Goal: Task Accomplishment & Management: Use online tool/utility

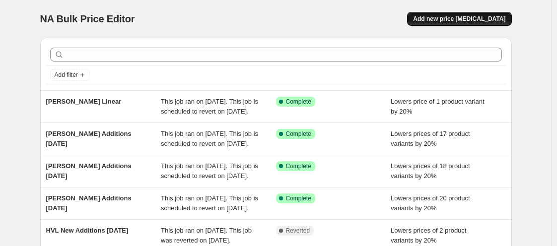
click at [468, 23] on button "Add new price [MEDICAL_DATA]" at bounding box center [459, 19] width 104 height 14
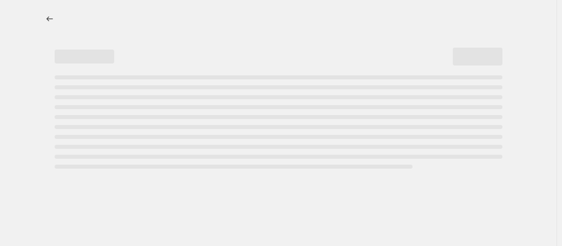
select select "percentage"
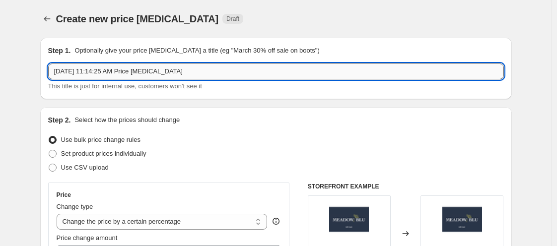
click at [124, 71] on input "[DATE] 11:14:25 AM Price [MEDICAL_DATA]" at bounding box center [276, 72] width 456 height 16
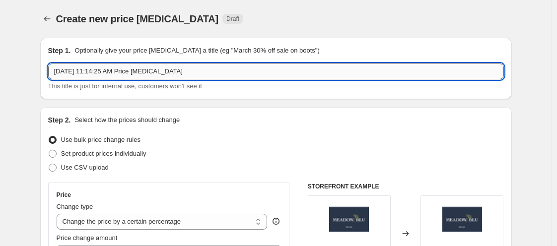
click at [124, 71] on input "[DATE] 11:14:25 AM Price [MEDICAL_DATA]" at bounding box center [276, 72] width 456 height 16
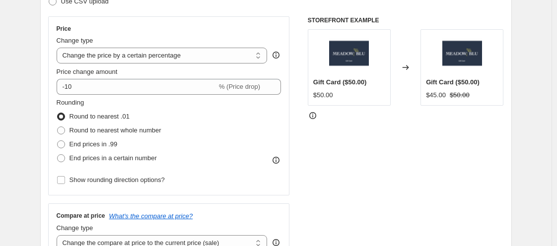
scroll to position [181, 0]
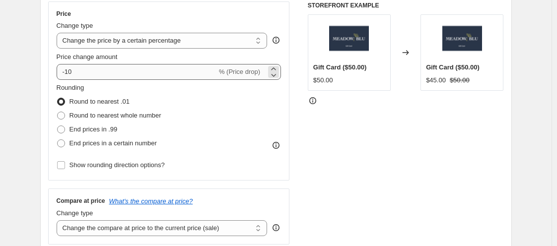
type input "HVL Additions [DATE]"
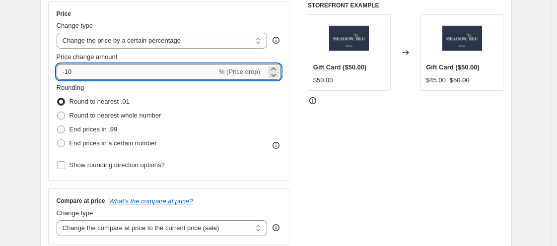
click at [93, 76] on input "-10" at bounding box center [137, 72] width 160 height 16
type input "-1"
click at [93, 76] on input "Price change amount" at bounding box center [155, 72] width 196 height 16
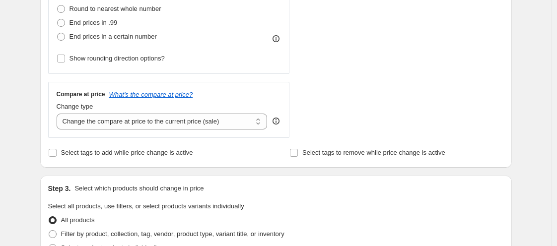
scroll to position [289, 0]
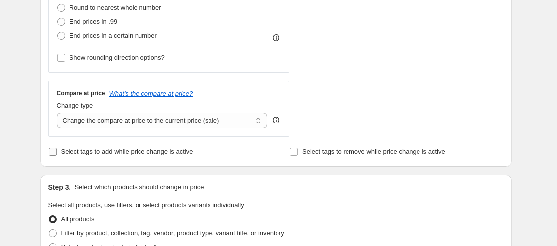
type input "-20"
click at [60, 154] on label "Select tags to add while price change is active" at bounding box center [120, 152] width 145 height 14
click at [57, 154] on input "Select tags to add while price change is active" at bounding box center [53, 152] width 8 height 8
checkbox input "true"
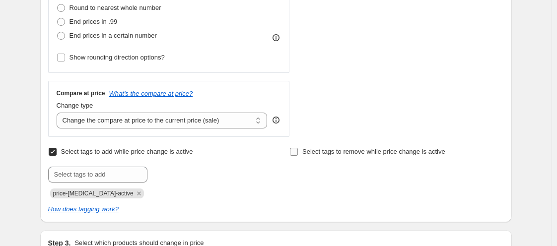
click at [301, 150] on label "Select tags to remove while price change is active" at bounding box center [367, 152] width 156 height 14
click at [298, 150] on input "Select tags to remove while price change is active" at bounding box center [294, 152] width 8 height 8
checkbox input "true"
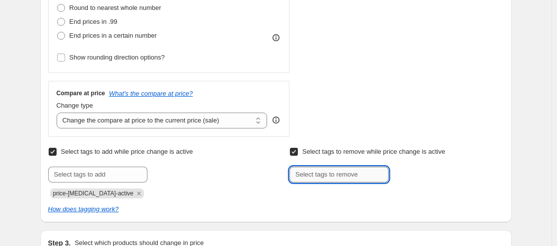
click at [347, 171] on input "text" at bounding box center [338, 175] width 99 height 16
type input "WELCOME15"
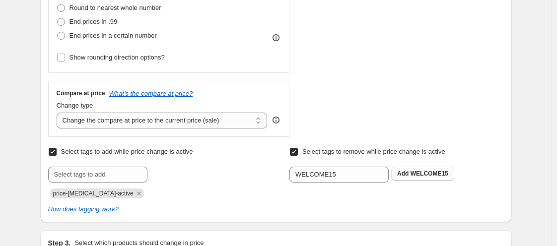
drag, startPoint x: 486, startPoint y: 171, endPoint x: 434, endPoint y: 169, distance: 51.7
click at [434, 169] on div "WELCOME15 Add WELCOME15" at bounding box center [396, 175] width 214 height 16
click at [434, 169] on button "Add WELCOME15" at bounding box center [422, 174] width 63 height 14
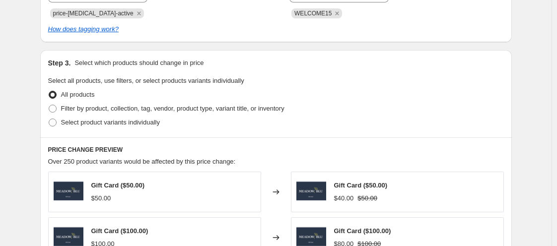
scroll to position [473, 0]
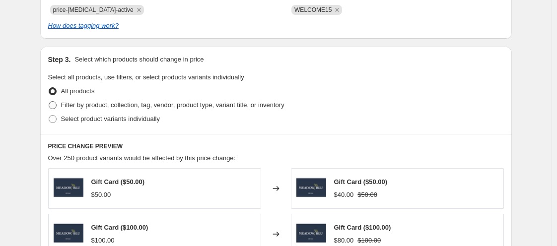
click at [56, 105] on span at bounding box center [53, 105] width 8 height 8
click at [49, 102] on input "Filter by product, collection, tag, vendor, product type, variant title, or inv…" at bounding box center [49, 101] width 0 height 0
radio input "true"
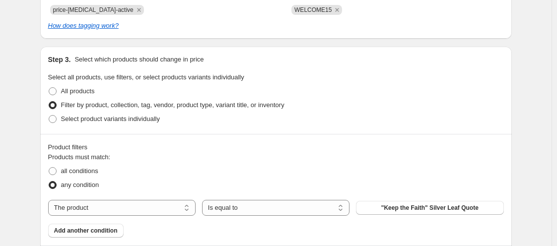
drag, startPoint x: 132, startPoint y: 209, endPoint x: 109, endPoint y: 128, distance: 84.4
click at [109, 128] on div "Step 3. Select which products should change in price Select all products, use f…" at bounding box center [276, 146] width 472 height 199
select select "tag"
click at [401, 202] on button "102424-003Disco" at bounding box center [429, 208] width 147 height 14
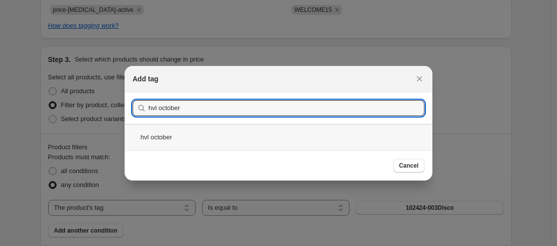
type input "hvl october"
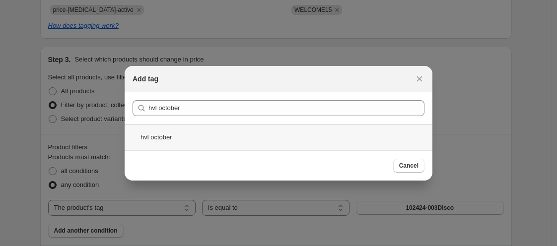
click at [170, 142] on div "hvl october" at bounding box center [279, 137] width 308 height 26
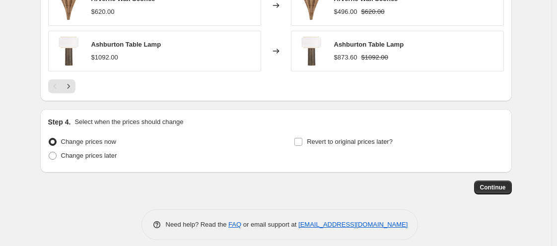
scroll to position [911, 0]
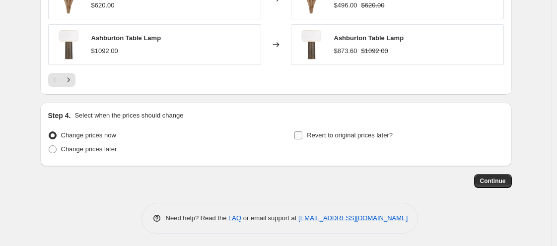
click at [302, 135] on input "Revert to original prices later?" at bounding box center [298, 136] width 8 height 8
checkbox input "true"
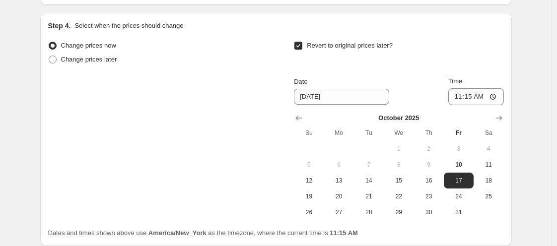
scroll to position [1009, 0]
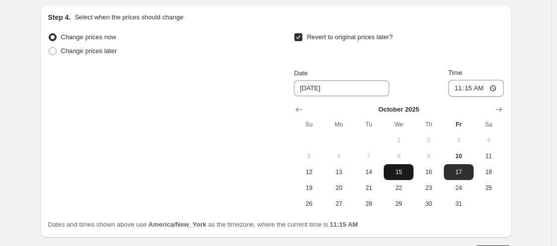
click at [393, 175] on button "15" at bounding box center [399, 172] width 30 height 16
type input "[DATE]"
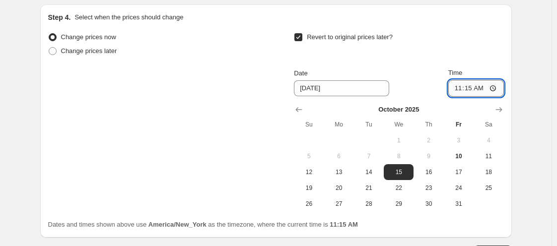
click at [460, 86] on input "11:15" at bounding box center [476, 88] width 56 height 17
type input "11:00"
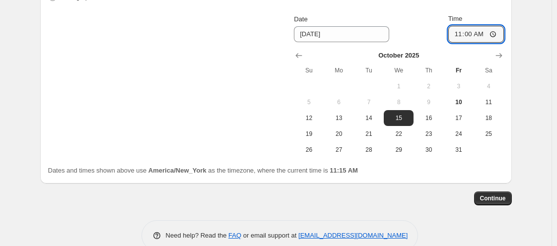
scroll to position [1081, 0]
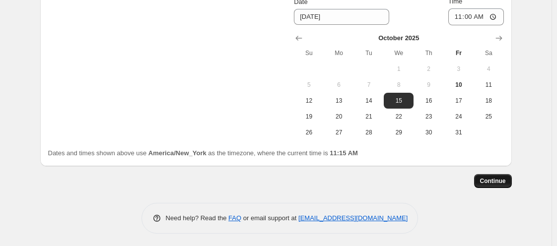
click at [481, 178] on button "Continue" at bounding box center [493, 181] width 38 height 14
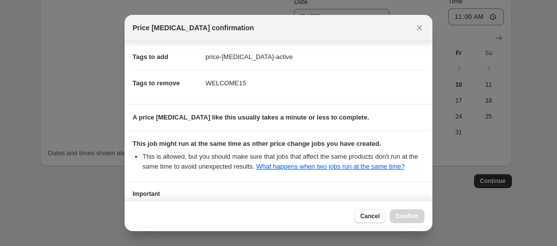
scroll to position [232, 0]
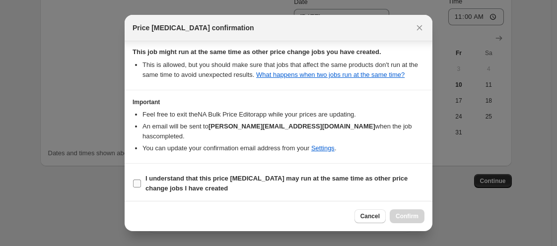
click at [137, 181] on input "I understand that this price [MEDICAL_DATA] may run at the same time as other p…" at bounding box center [137, 184] width 8 height 8
checkbox input "true"
click at [401, 216] on span "Confirm" at bounding box center [407, 217] width 23 height 8
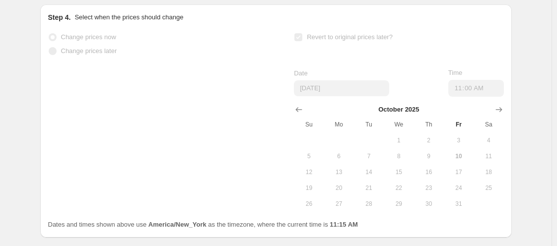
scroll to position [1107, 0]
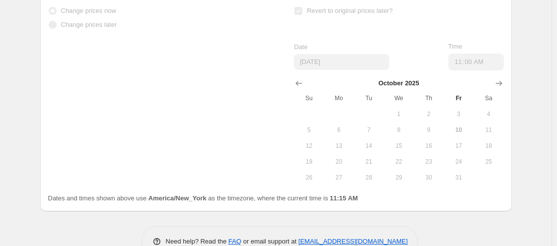
select select "percentage"
select select "tag"
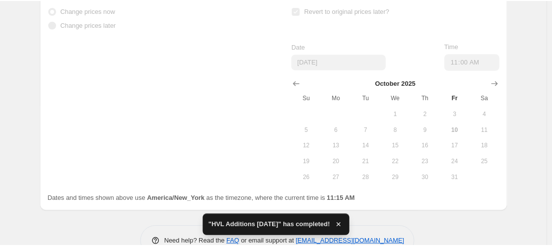
scroll to position [0, 0]
